Goal: Task Accomplishment & Management: Complete application form

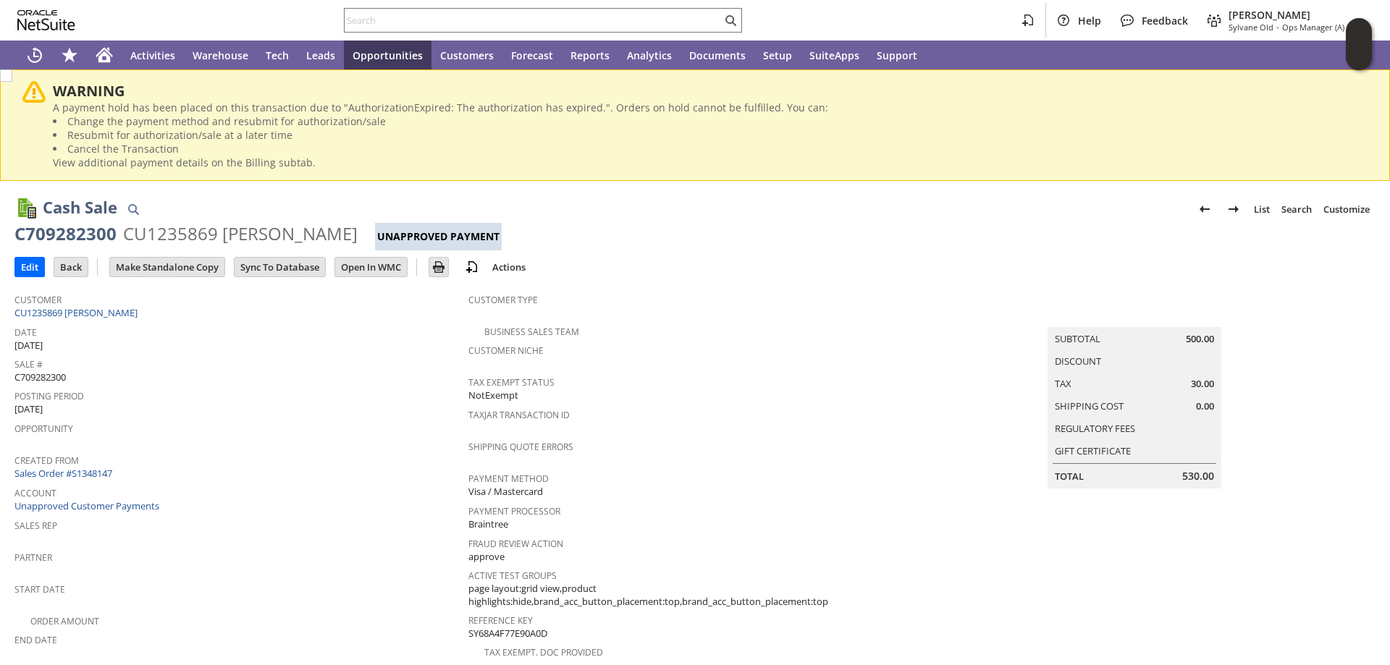
click at [46, 373] on span "C709282300" at bounding box center [39, 378] width 51 height 14
copy span "C709282300"
click at [25, 266] on input "Edit" at bounding box center [29, 267] width 29 height 19
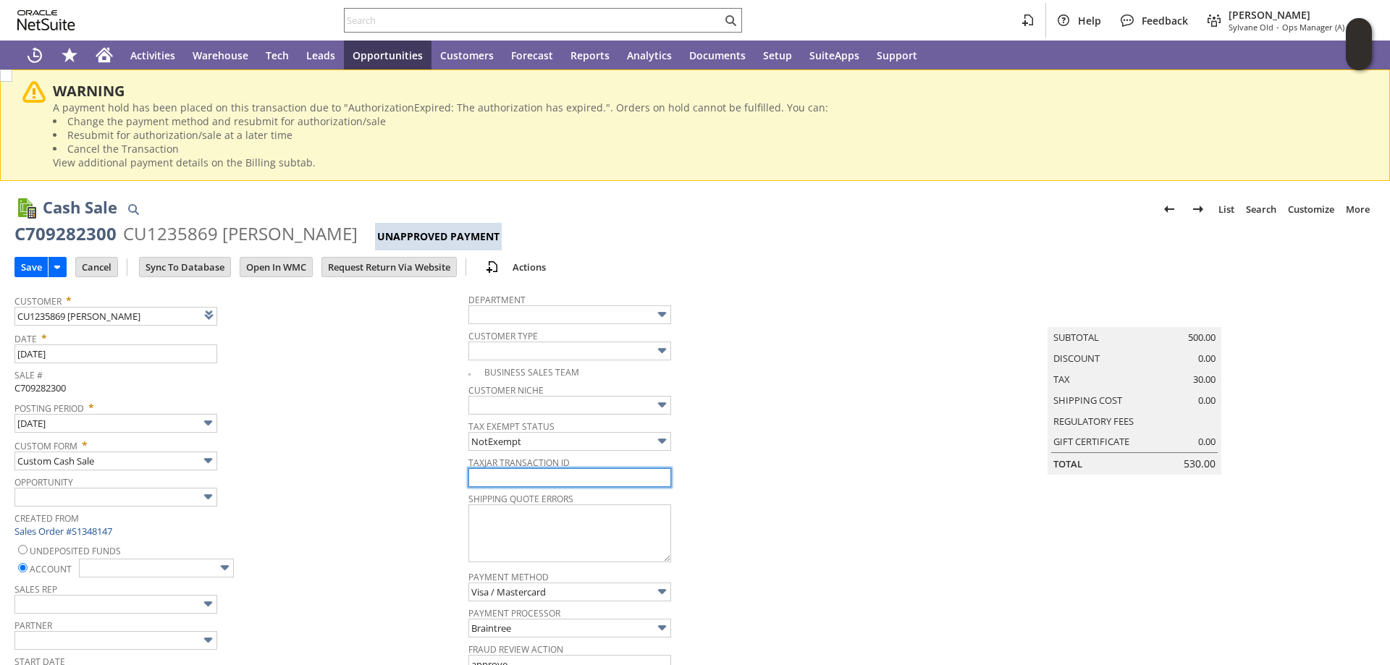
click at [534, 484] on input "text" at bounding box center [569, 477] width 203 height 19
paste input "C709282300"
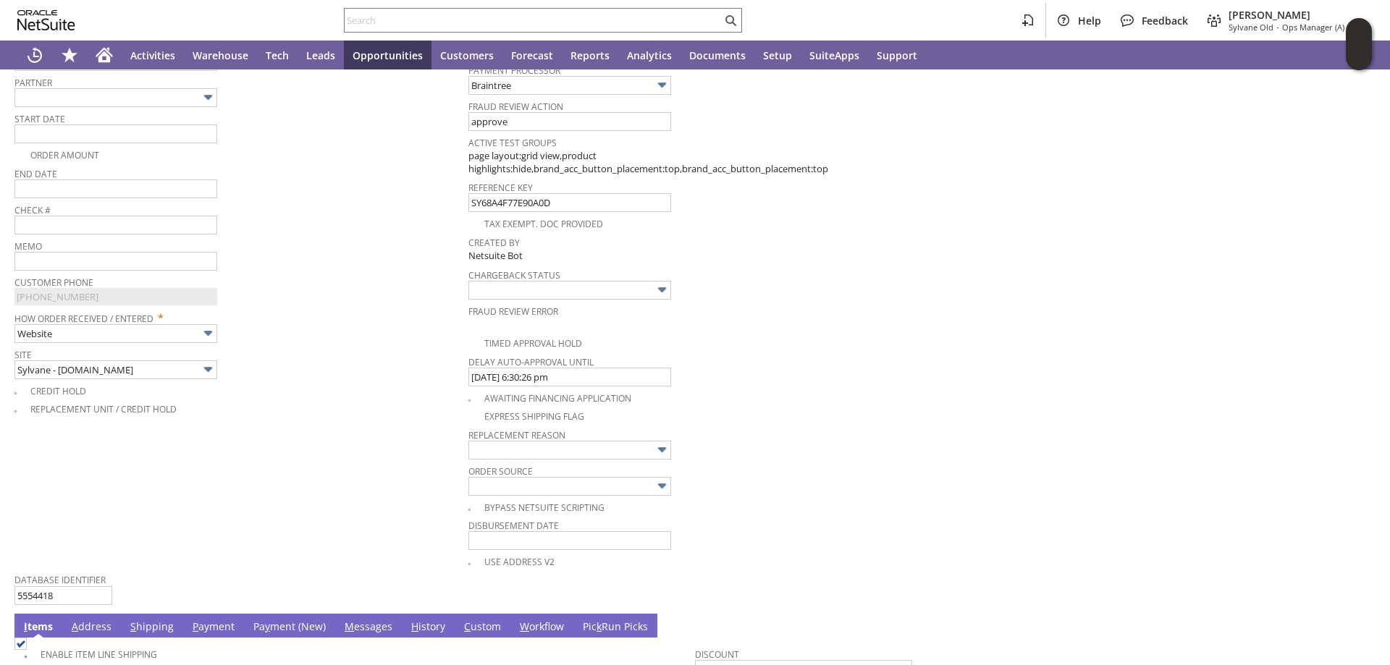
scroll to position [724, 0]
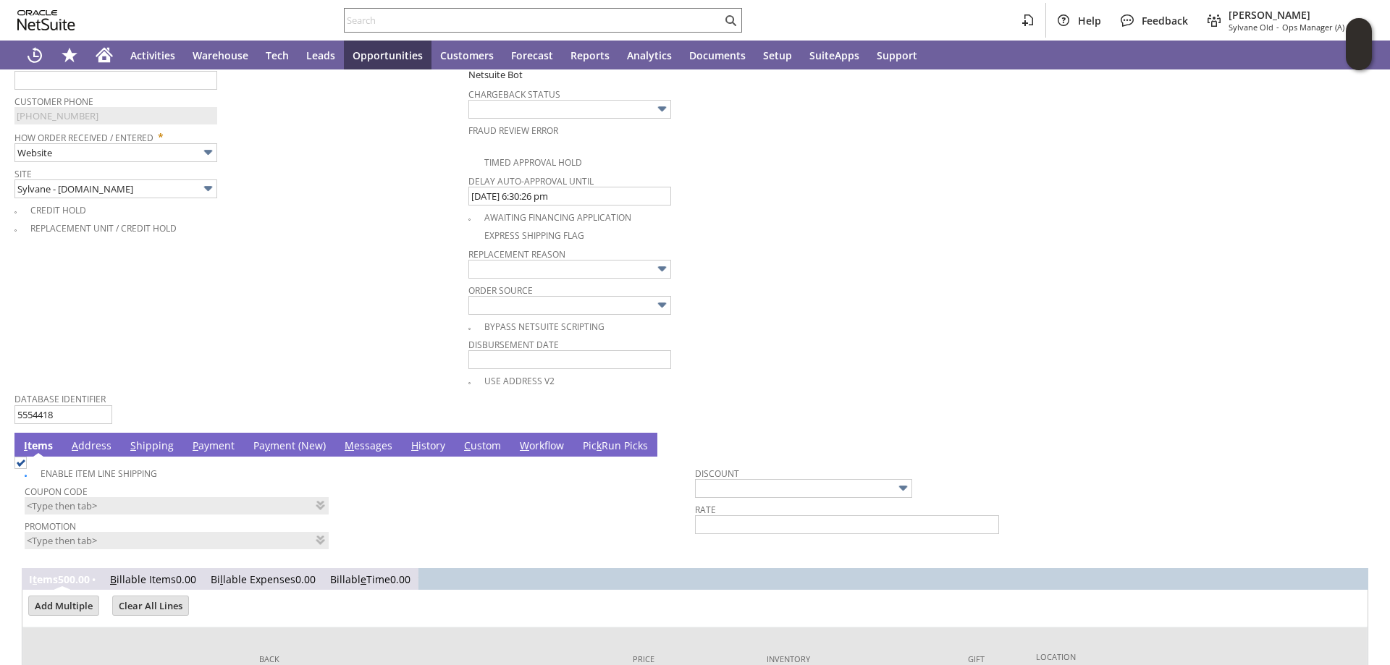
type input "C709282300"
click at [279, 447] on link "Pa y ment (New)" at bounding box center [290, 447] width 80 height 16
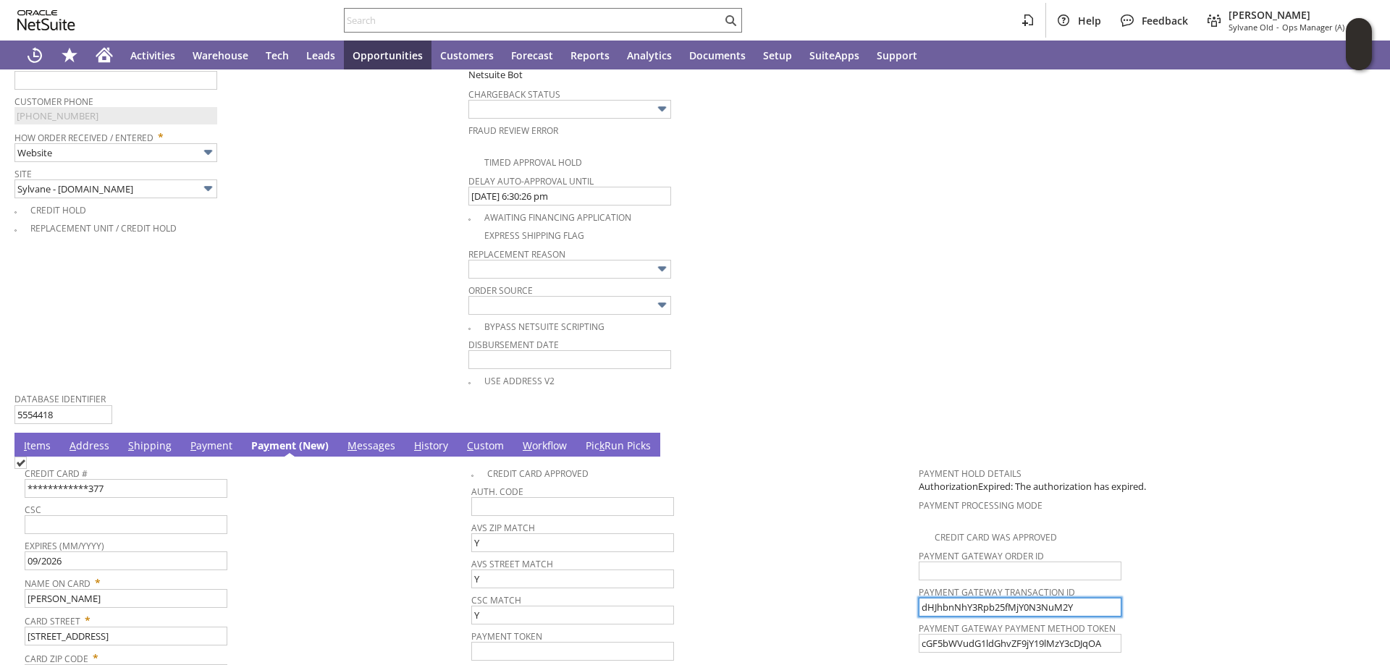
drag, startPoint x: 1070, startPoint y: 607, endPoint x: 905, endPoint y: 605, distance: 165.1
click at [905, 605] on tr "**********" at bounding box center [695, 600] width 1341 height 280
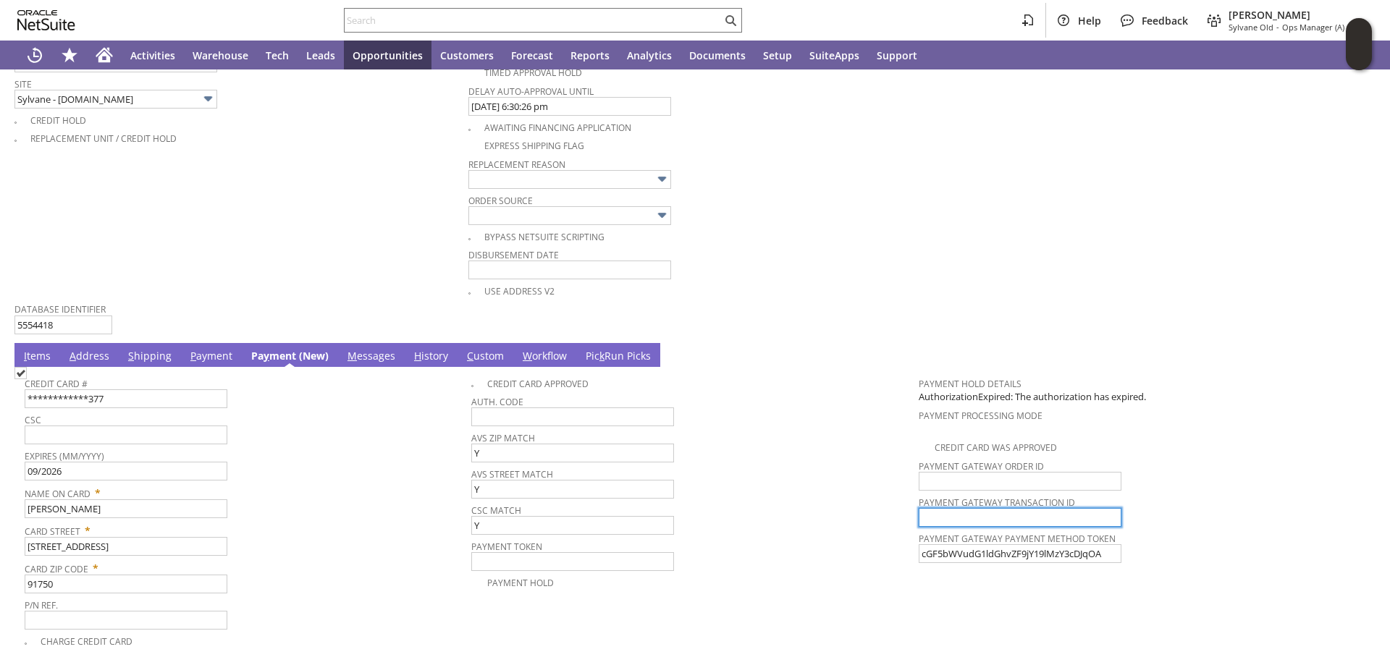
scroll to position [936, 0]
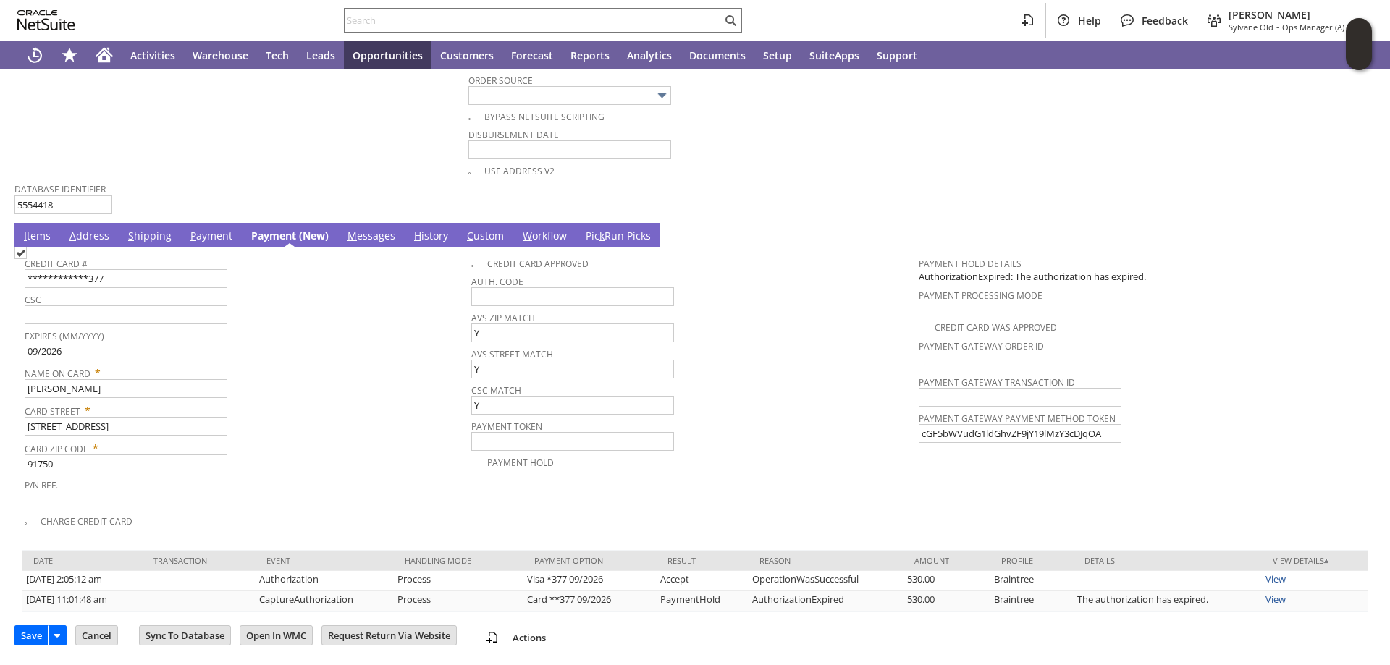
click at [27, 259] on img at bounding box center [20, 253] width 12 height 12
checkbox input "true"
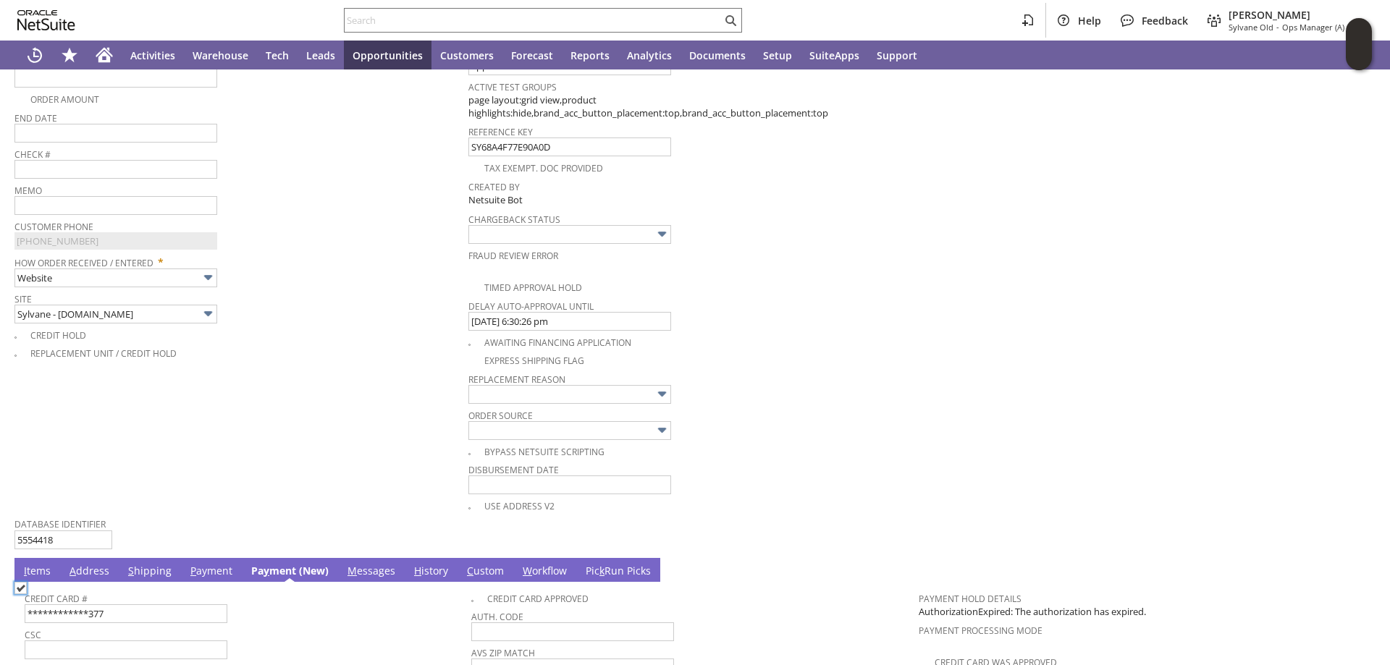
scroll to position [429, 0]
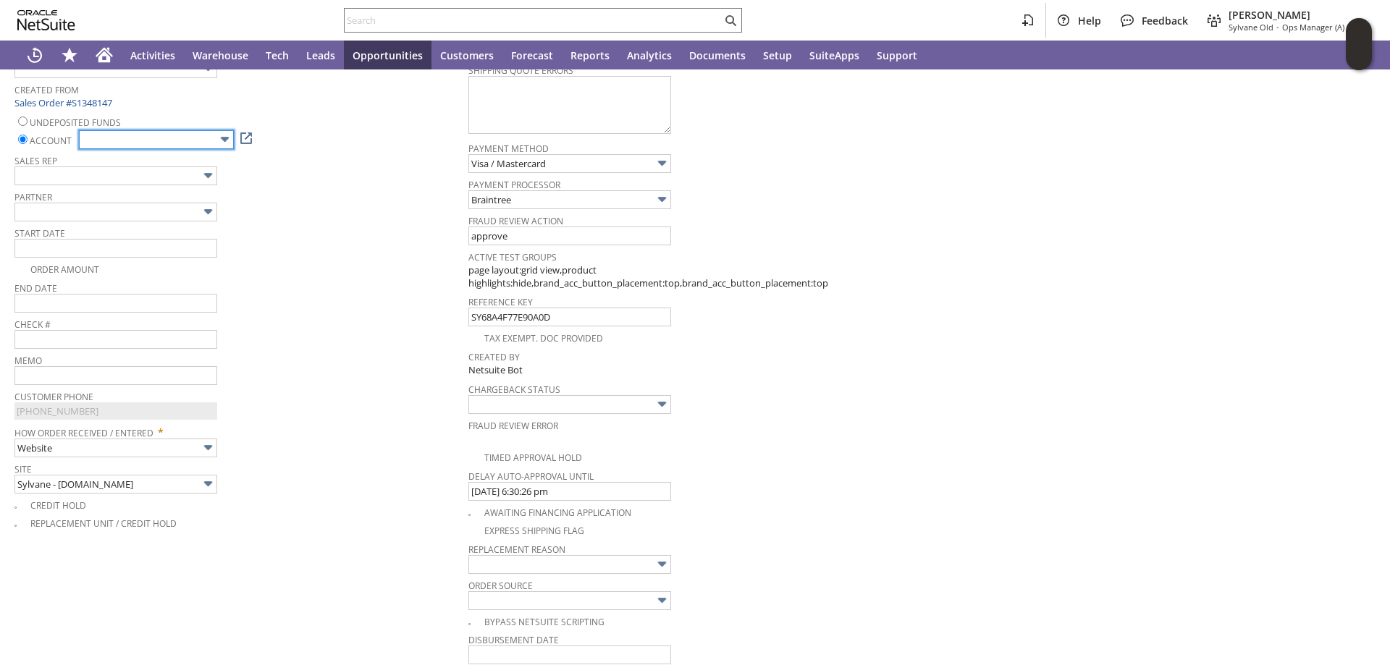
click at [197, 142] on input "text" at bounding box center [156, 139] width 155 height 19
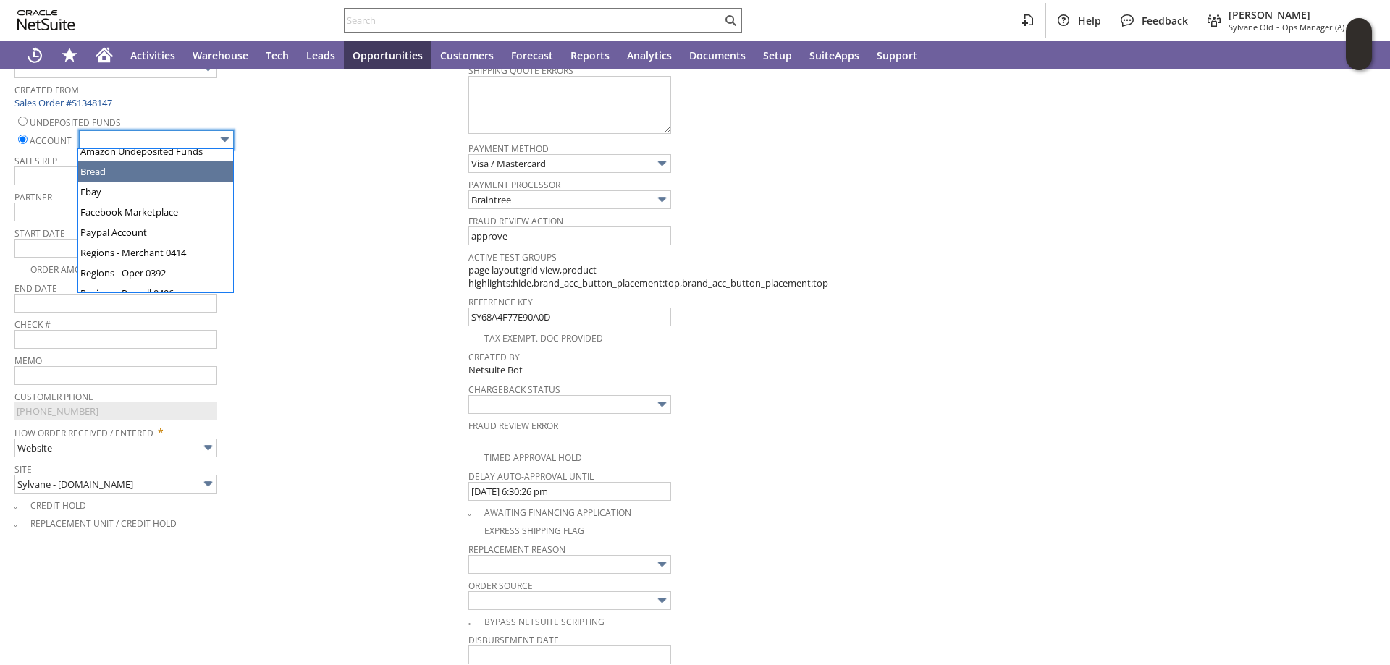
scroll to position [72, 0]
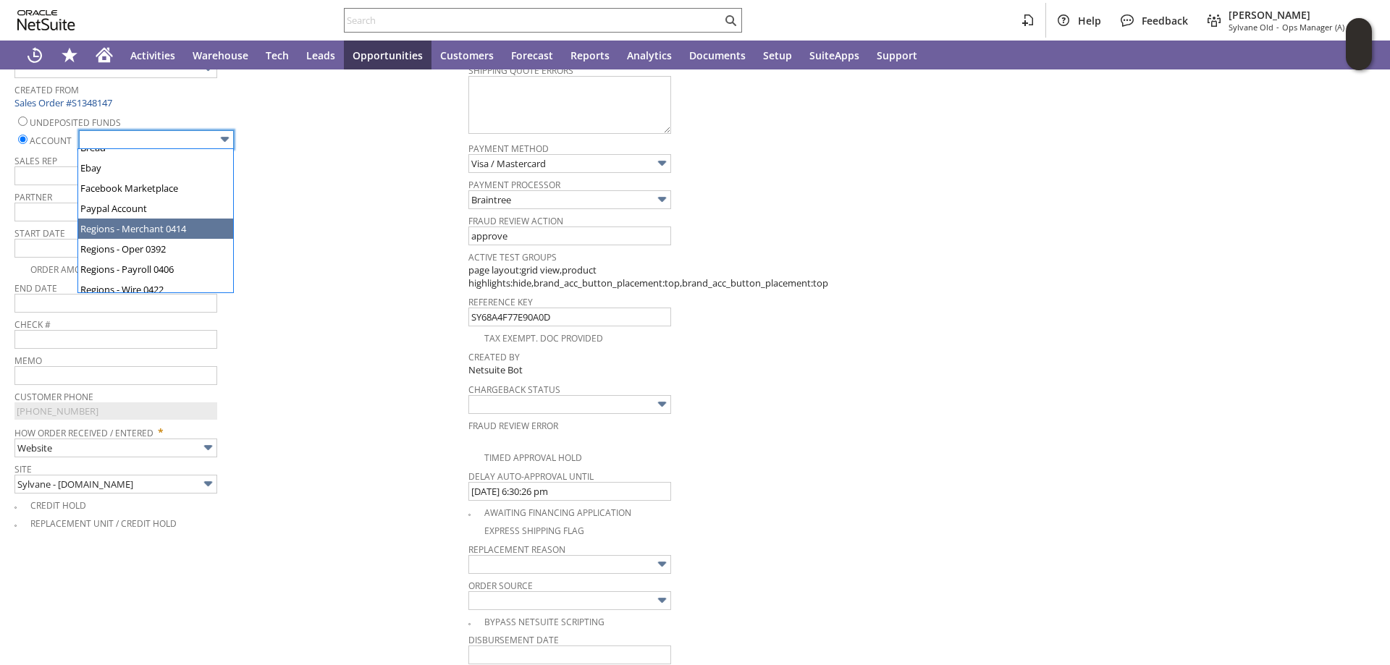
type input "Regions - Merchant 0414"
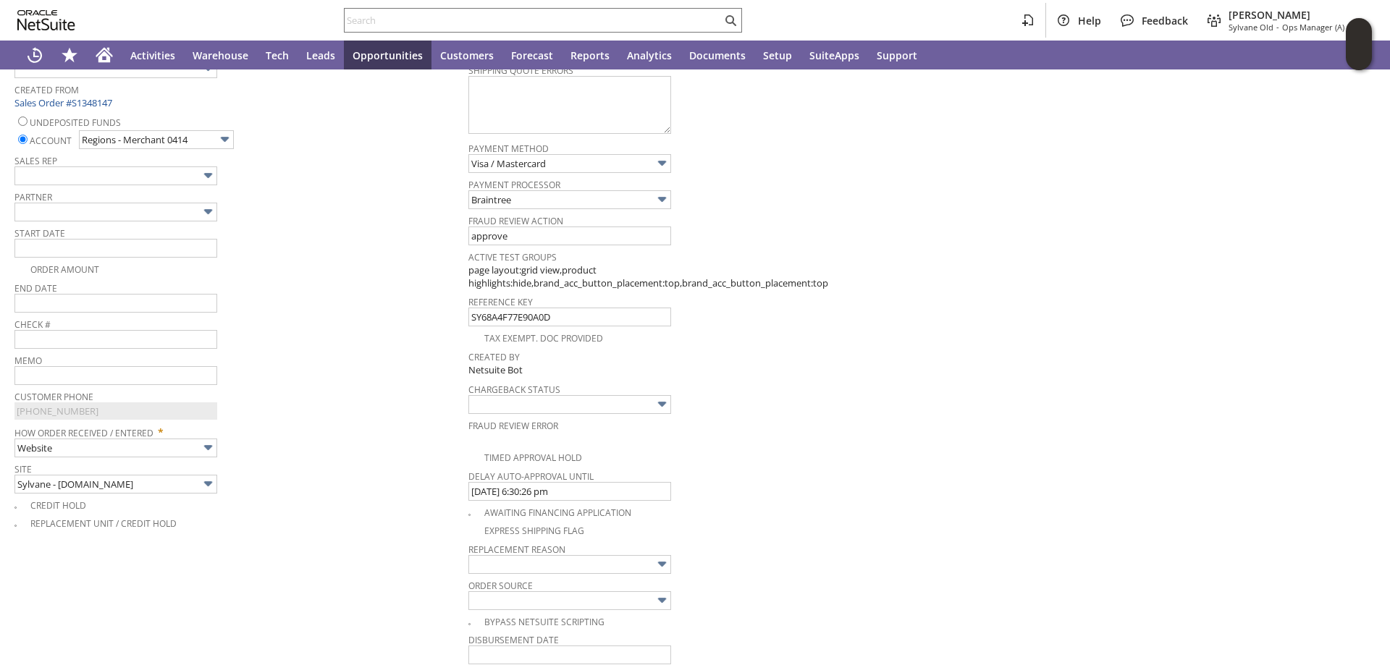
click at [311, 258] on div "Start Date" at bounding box center [237, 240] width 447 height 35
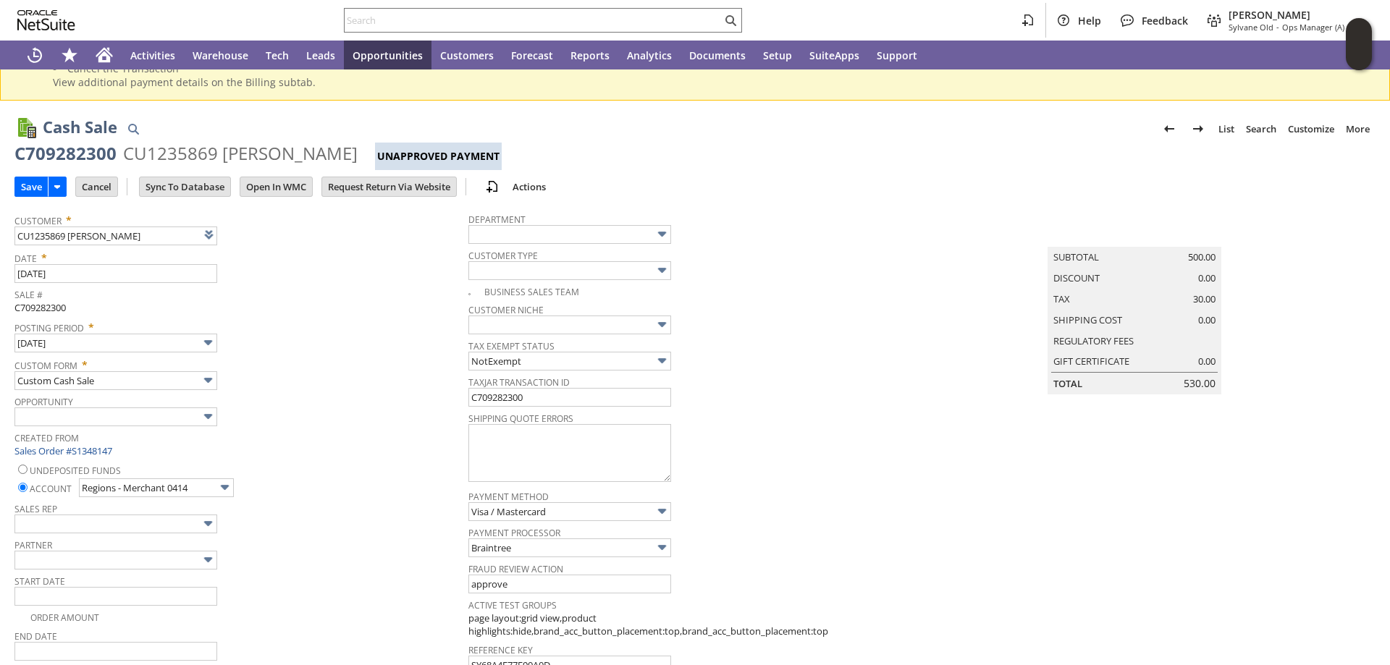
scroll to position [67, 0]
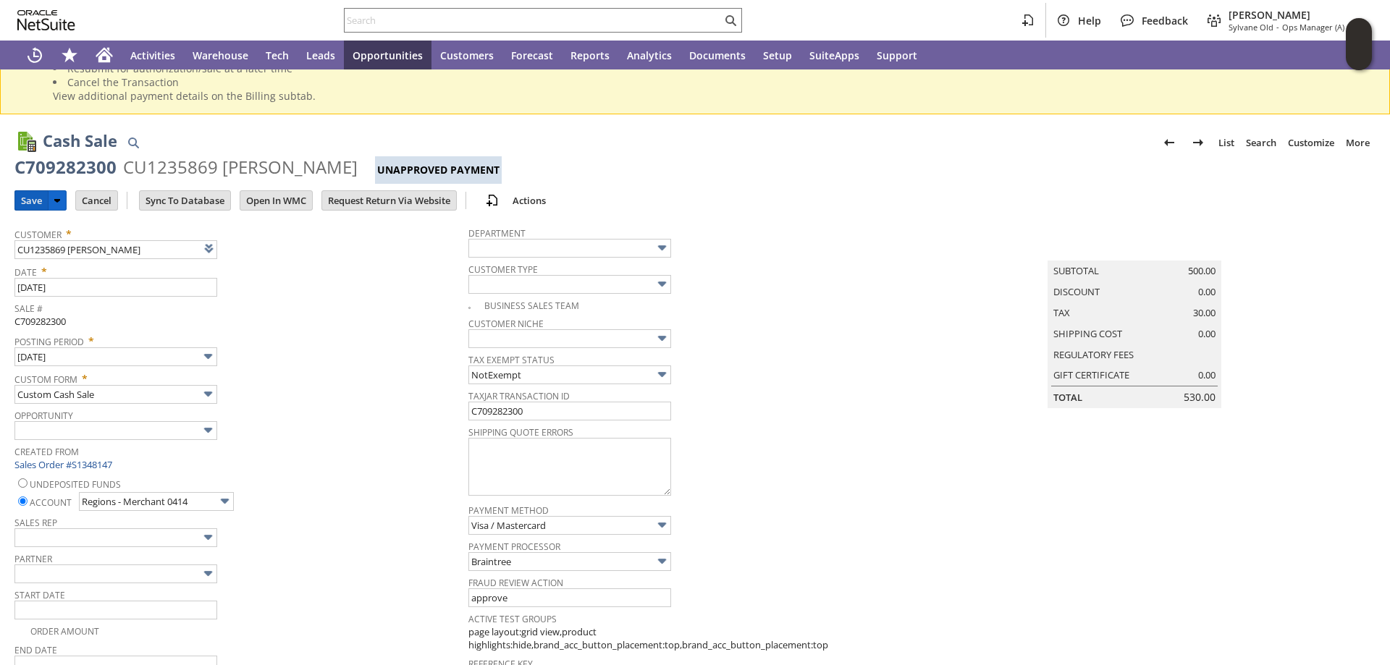
click at [28, 199] on input "Save" at bounding box center [31, 200] width 33 height 19
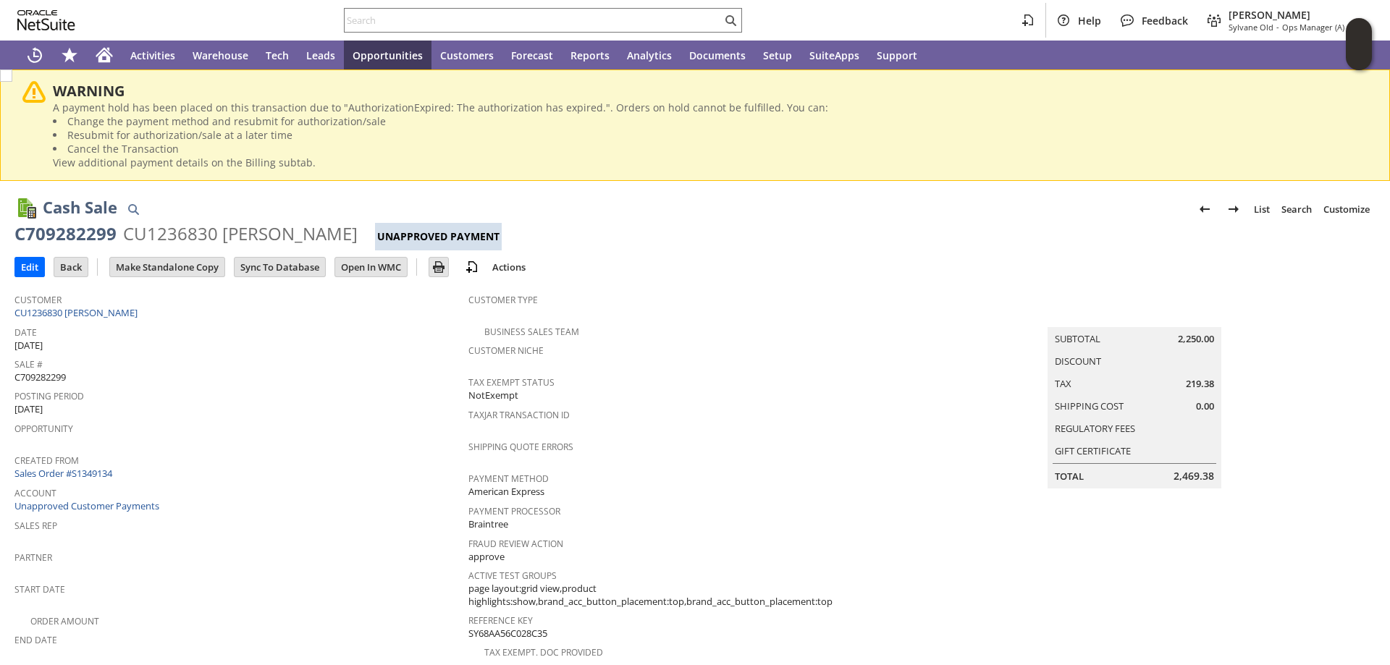
click at [56, 375] on span "C709282299" at bounding box center [39, 378] width 51 height 14
copy span "C709282299"
click at [31, 260] on input "Edit" at bounding box center [29, 267] width 29 height 19
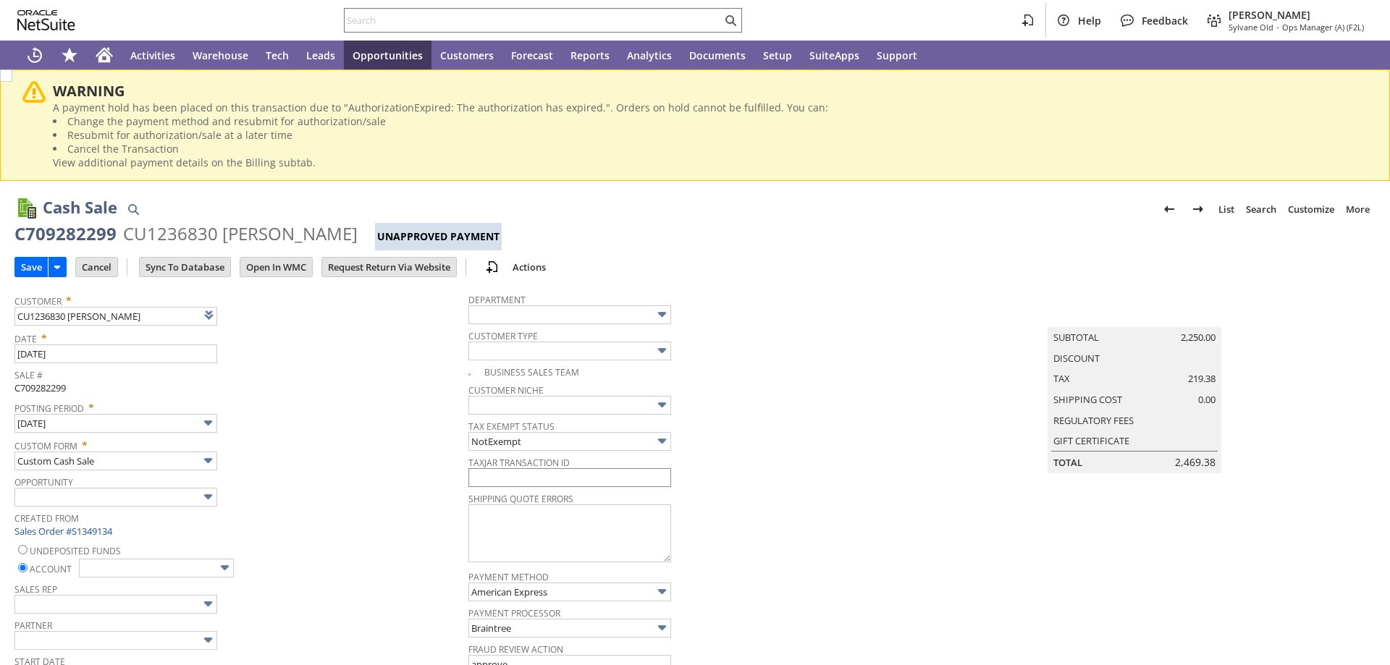
type input "Add"
type input "Copy Previous"
click at [552, 483] on input "text" at bounding box center [569, 477] width 203 height 19
paste input "C709282299"
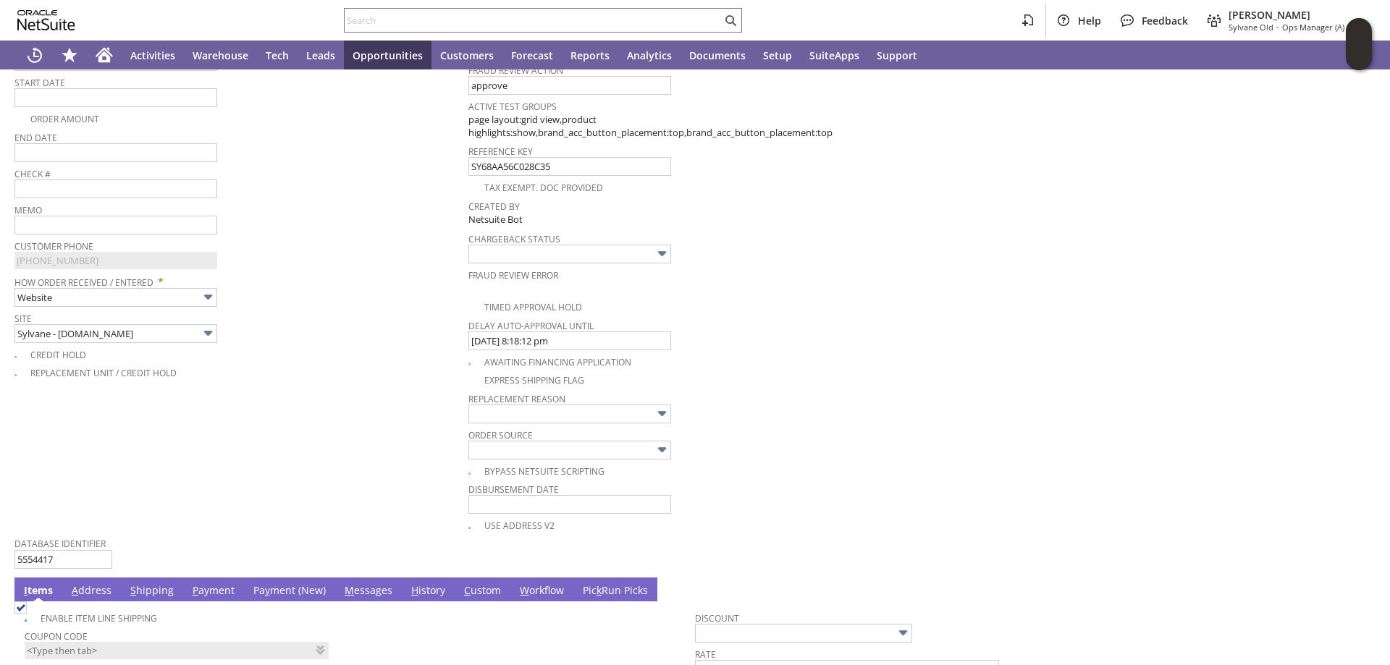
scroll to position [797, 0]
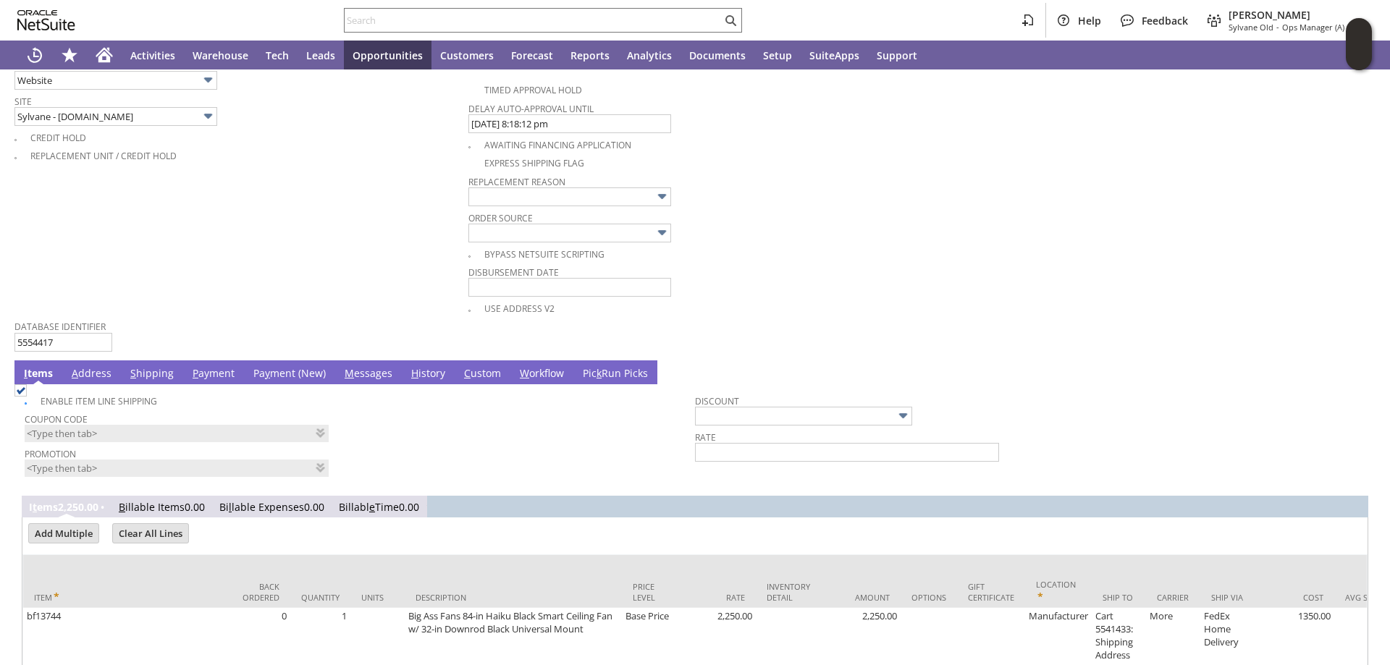
type input "C709282299"
click at [269, 369] on link "Pa y ment (New)" at bounding box center [290, 374] width 80 height 16
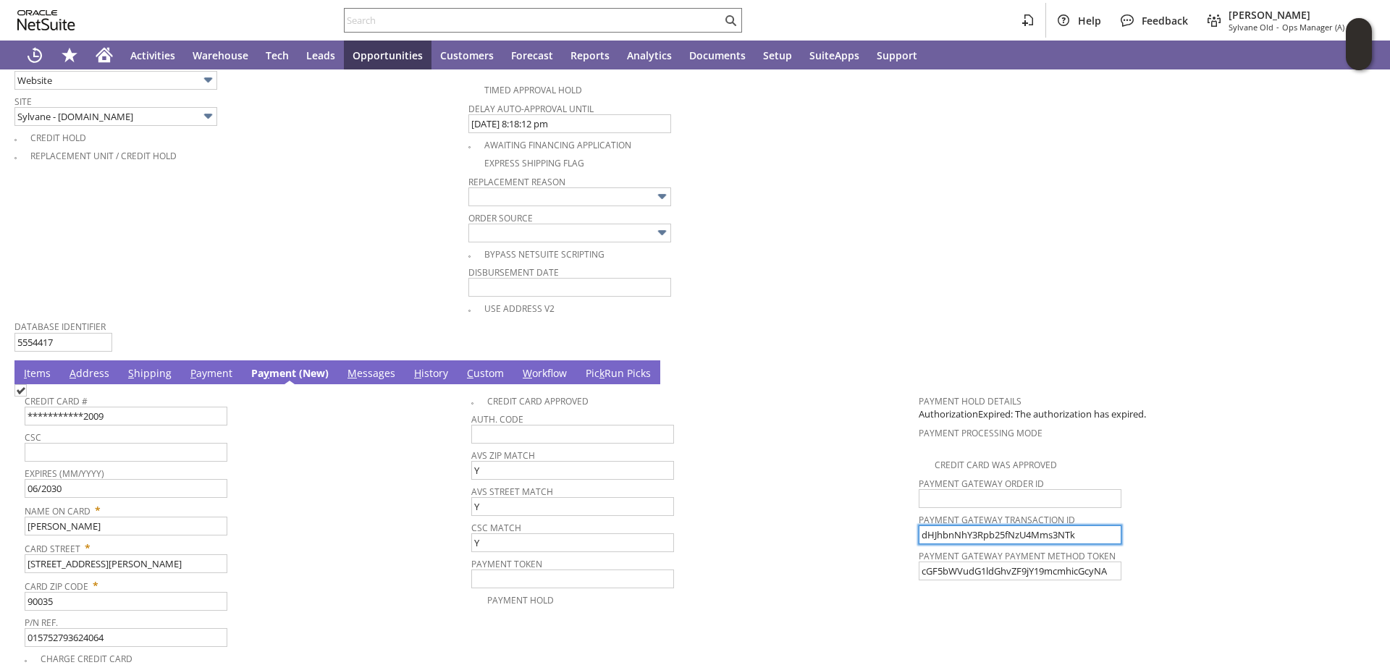
drag, startPoint x: 1025, startPoint y: 534, endPoint x: 818, endPoint y: 509, distance: 207.9
click at [818, 509] on tr "**********" at bounding box center [695, 527] width 1341 height 280
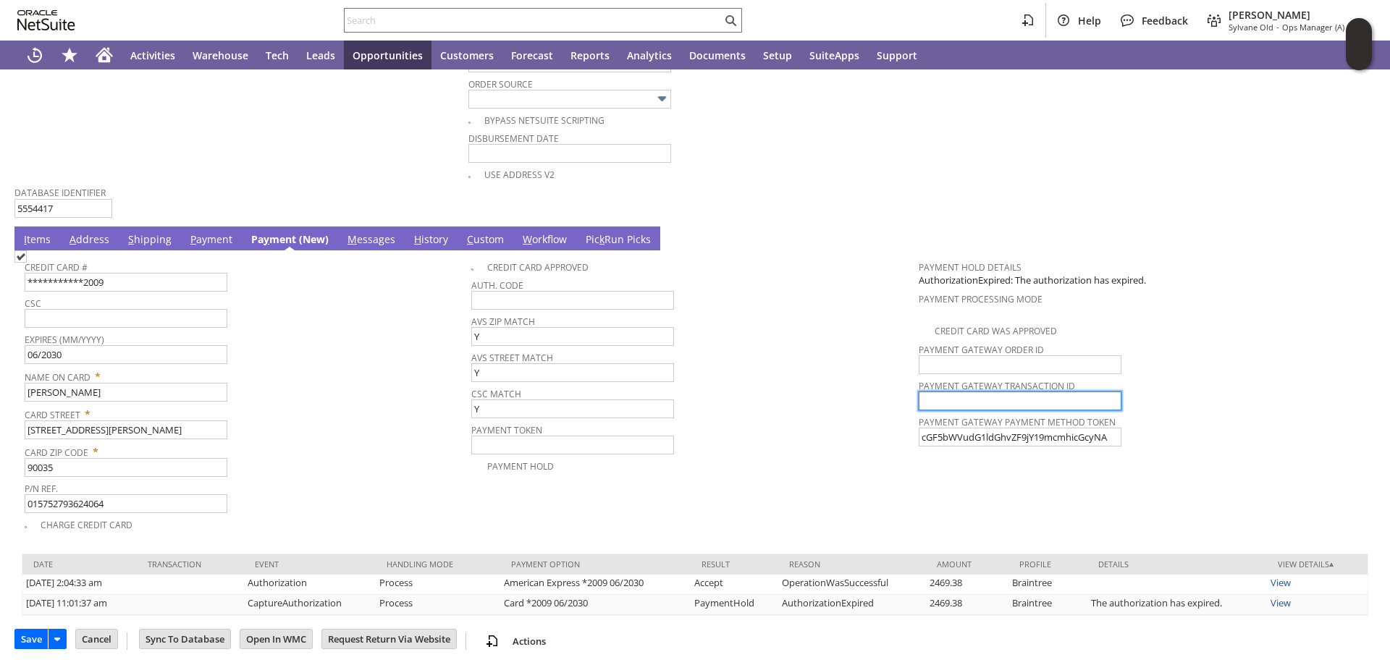
scroll to position [936, 0]
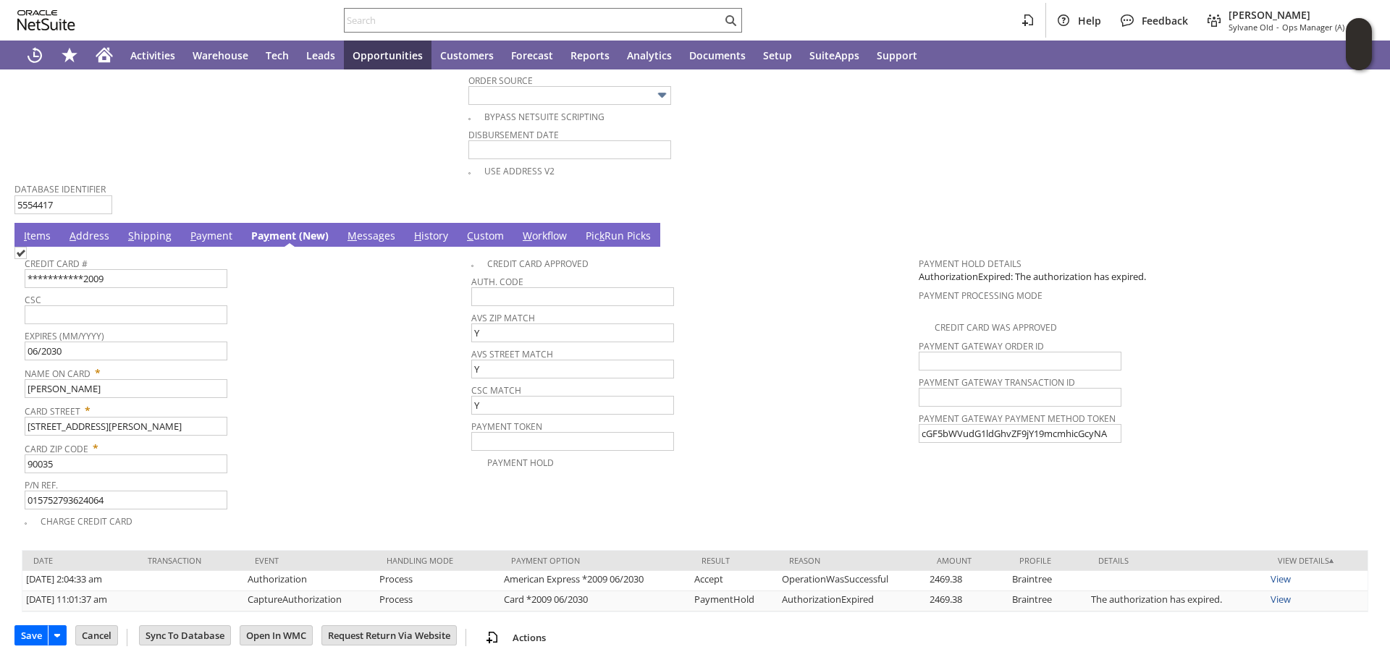
click at [27, 259] on img at bounding box center [20, 253] width 12 height 12
checkbox input "true"
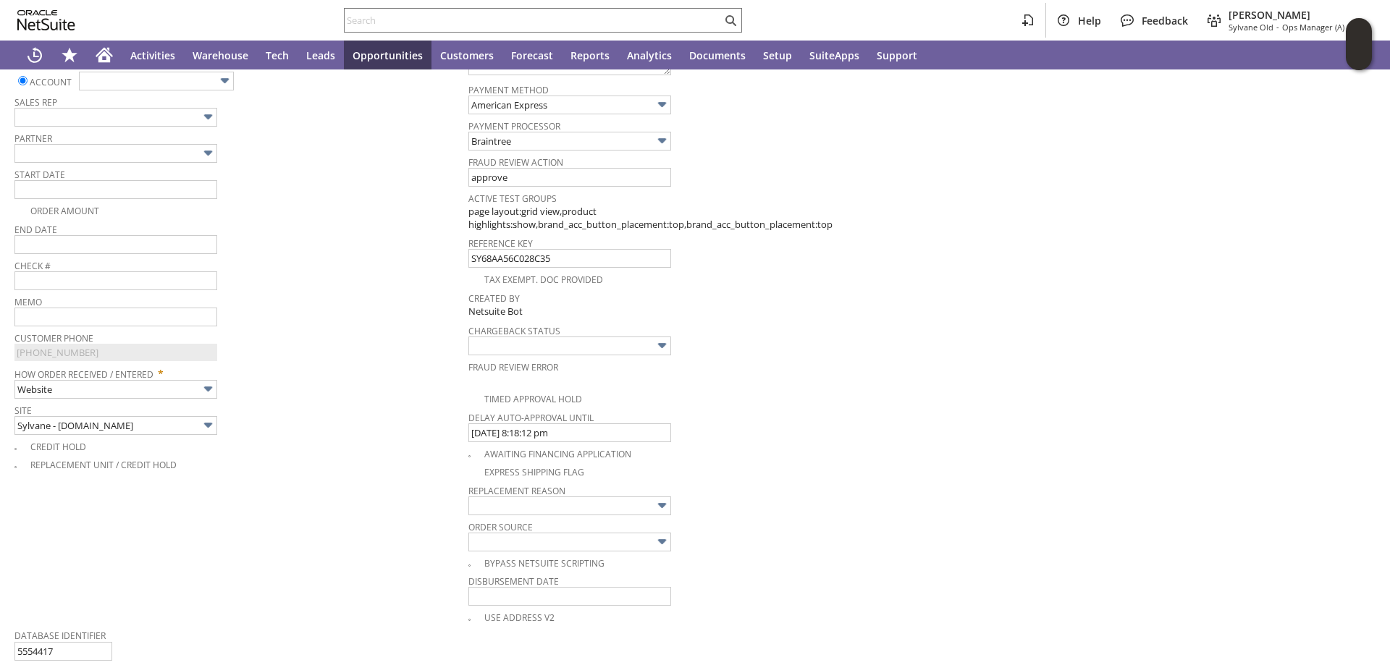
scroll to position [429, 0]
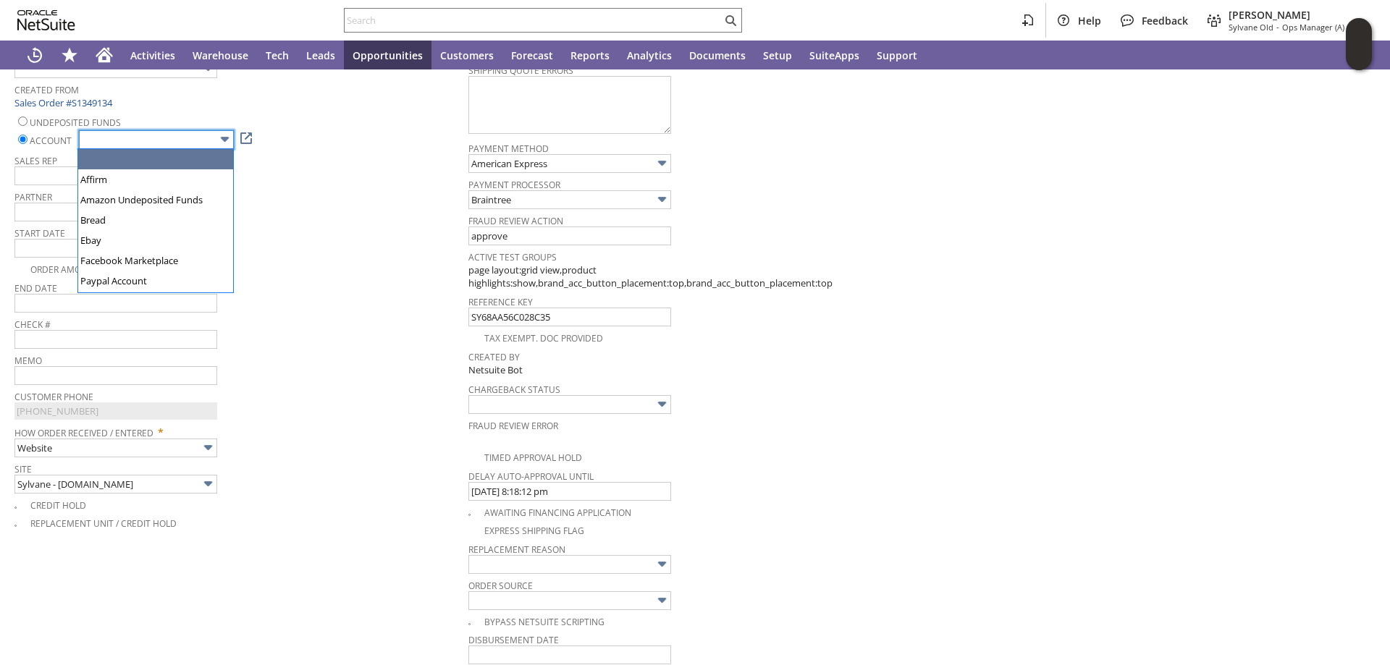
click at [174, 139] on input "text" at bounding box center [156, 139] width 155 height 19
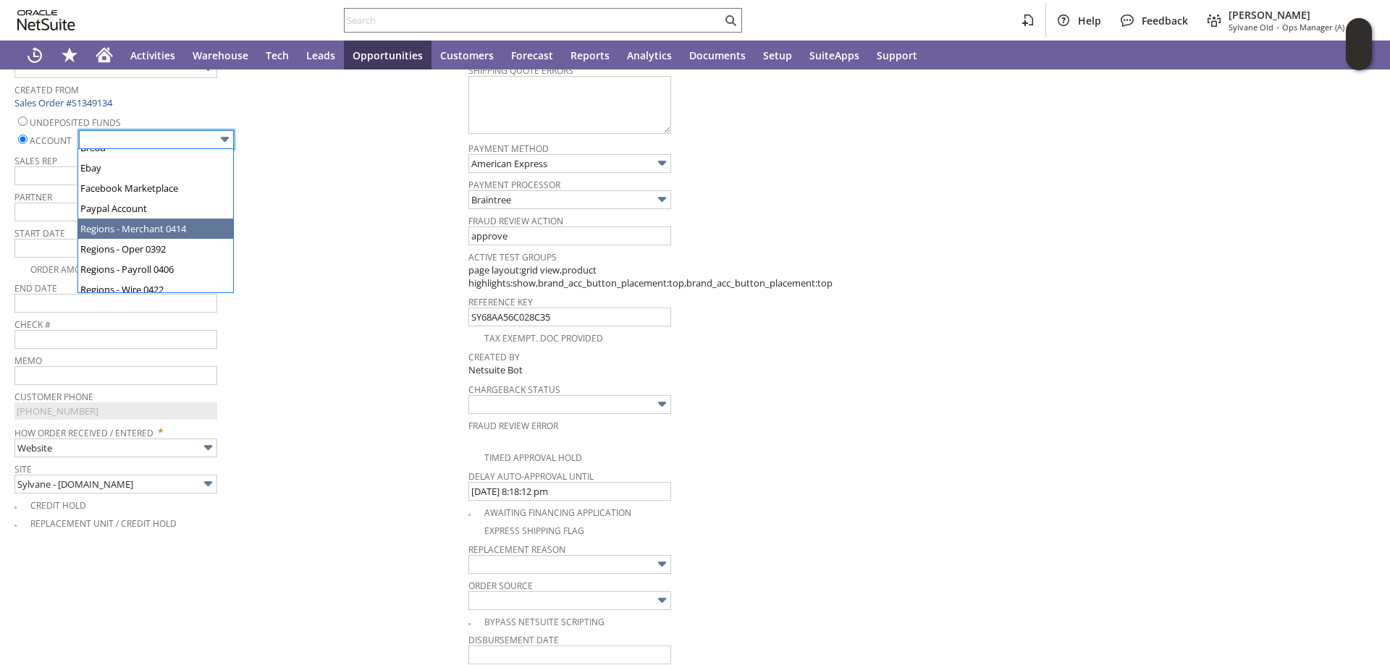
type input "Regions - Merchant 0414"
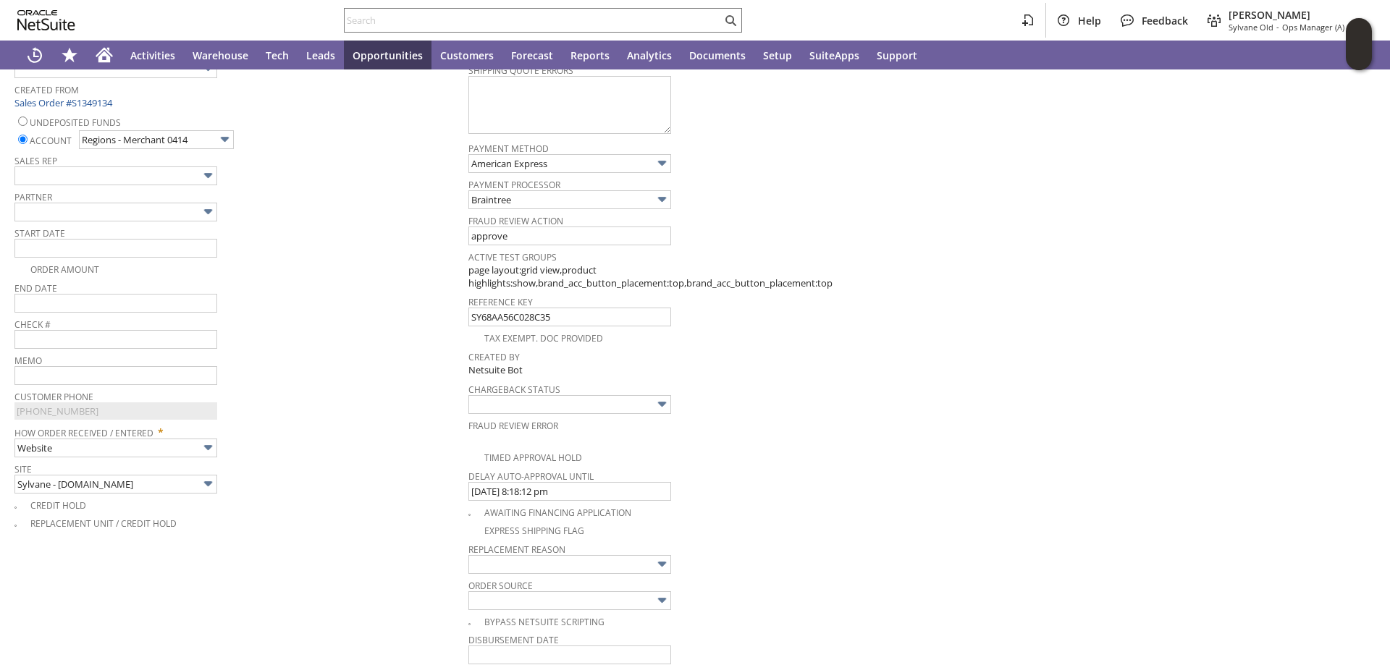
click at [337, 283] on span "End Date" at bounding box center [237, 286] width 447 height 16
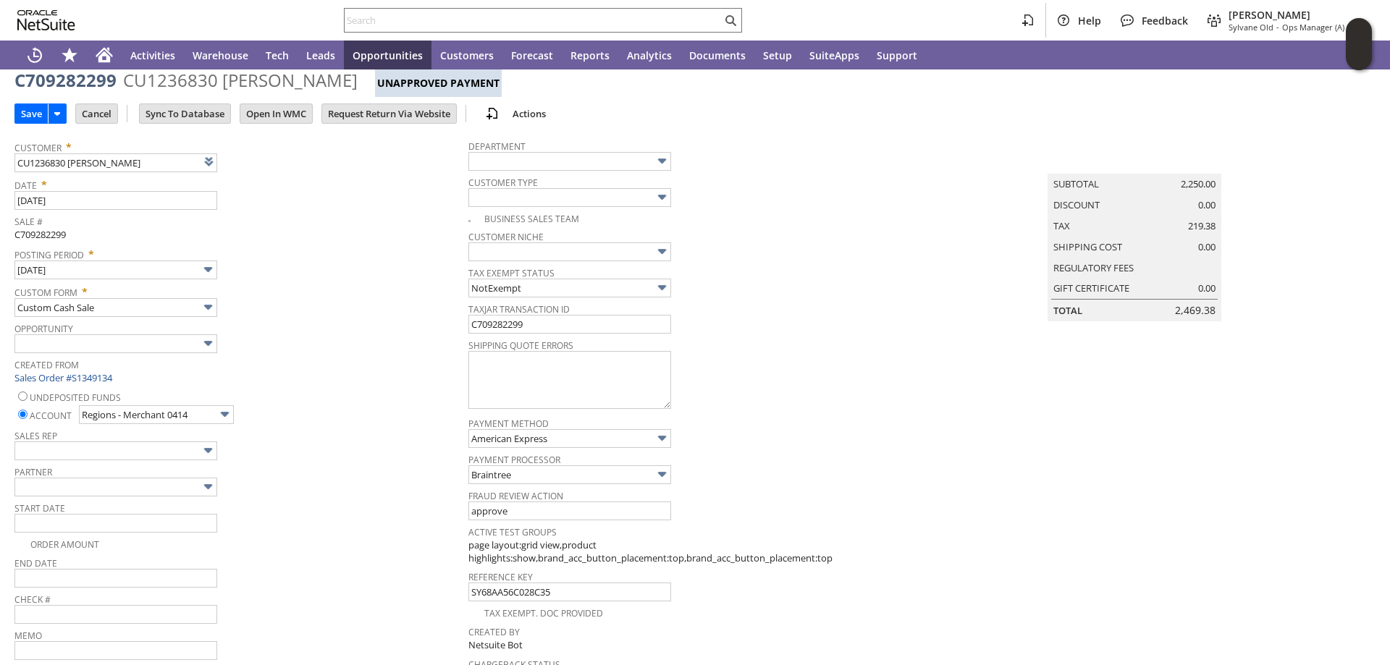
scroll to position [139, 0]
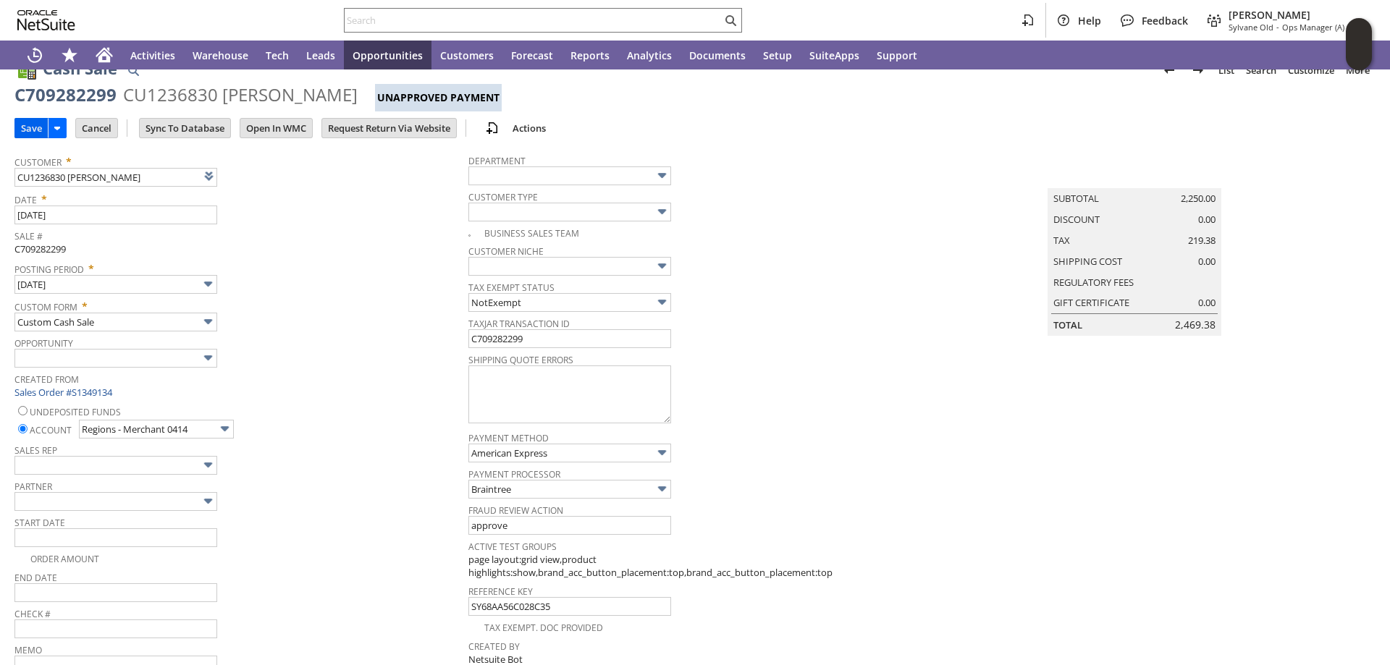
click at [33, 127] on input "Save" at bounding box center [31, 128] width 33 height 19
